Goal: Find specific page/section: Find specific page/section

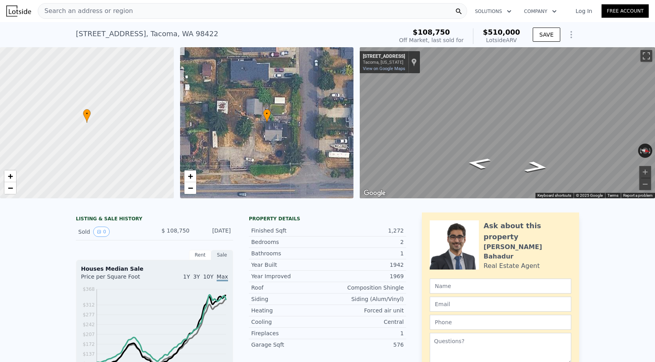
scroll to position [-2, 0]
click at [94, 11] on span "Search an address or region" at bounding box center [85, 10] width 95 height 9
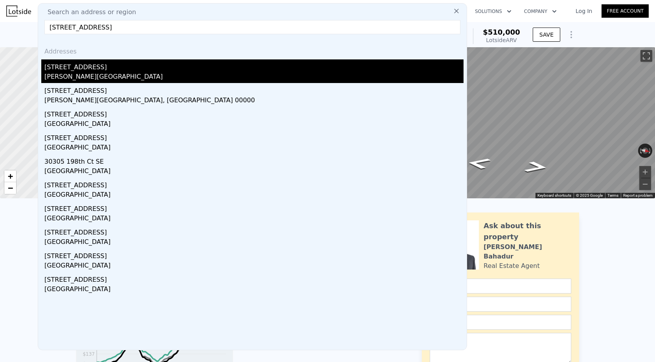
type input "[STREET_ADDRESS]"
click at [103, 79] on div "[PERSON_NAME][GEOGRAPHIC_DATA]" at bounding box center [253, 77] width 419 height 11
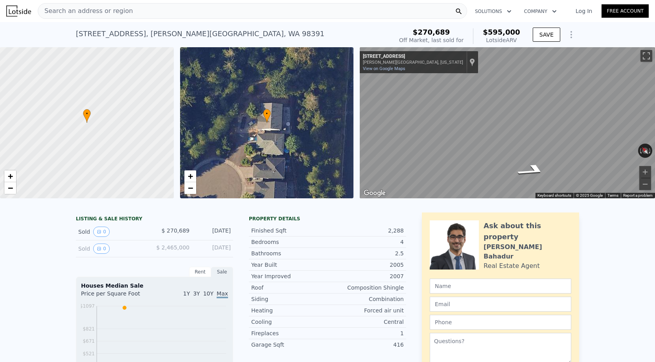
scroll to position [-2, 0]
click at [120, 15] on span "Search an address or region" at bounding box center [85, 10] width 95 height 9
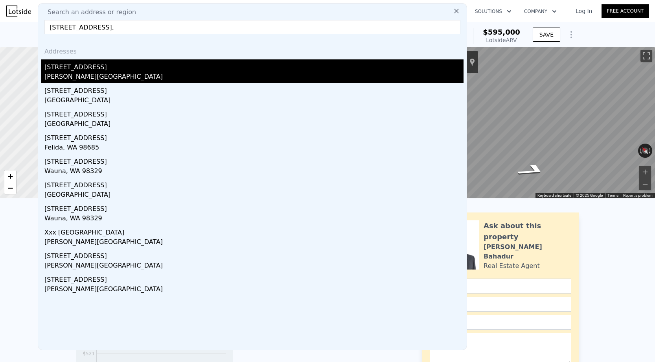
type input "[STREET_ADDRESS],"
click at [89, 79] on div "[PERSON_NAME][GEOGRAPHIC_DATA]" at bounding box center [253, 77] width 419 height 11
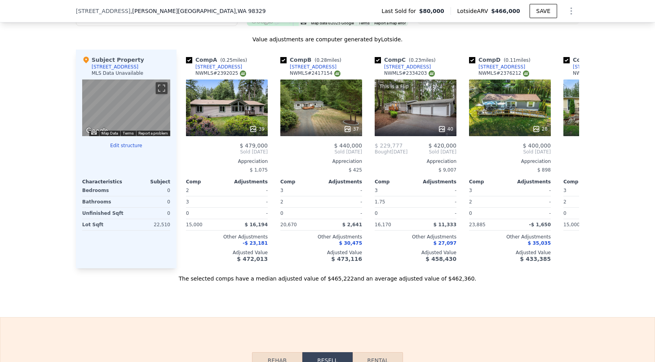
scroll to position [573, 0]
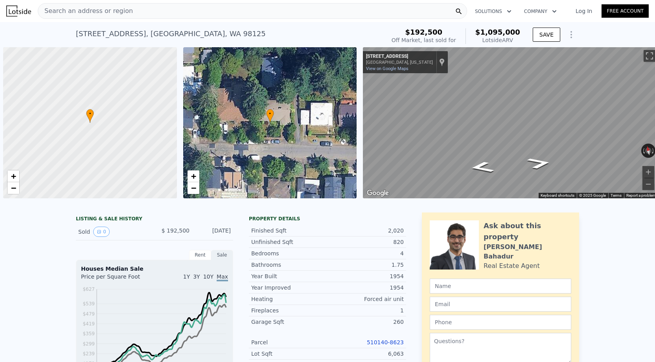
scroll to position [0, 749]
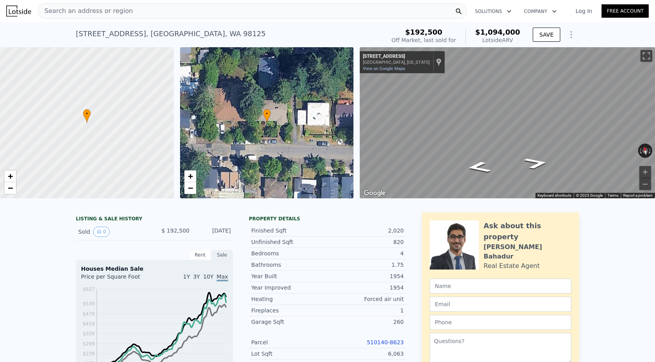
type input "$ 1,094,000"
type input "$ 800,329"
